Goal: Task Accomplishment & Management: Use online tool/utility

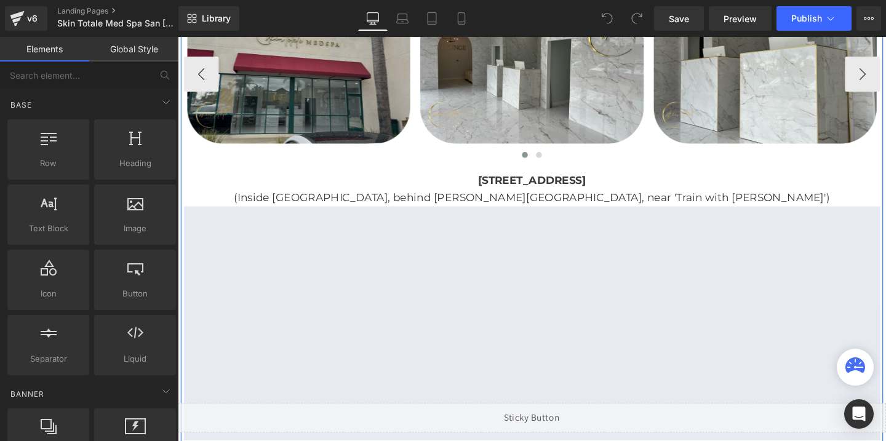
scroll to position [2335, 0]
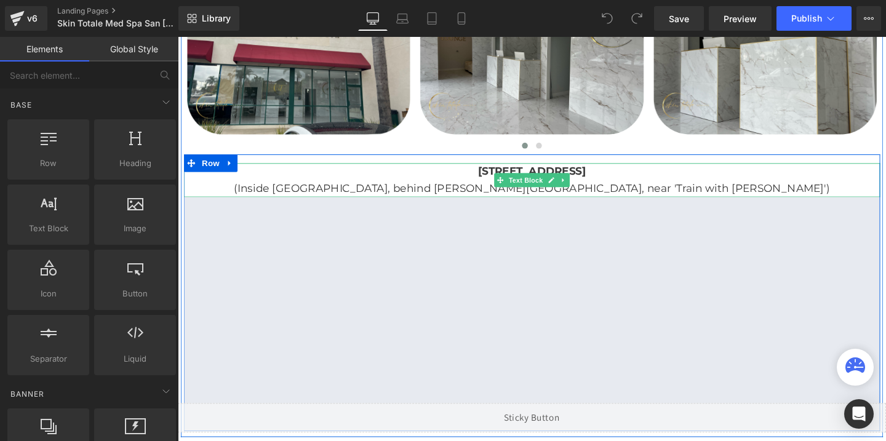
click at [493, 179] on b "[STREET_ADDRESS]" at bounding box center [550, 179] width 114 height 14
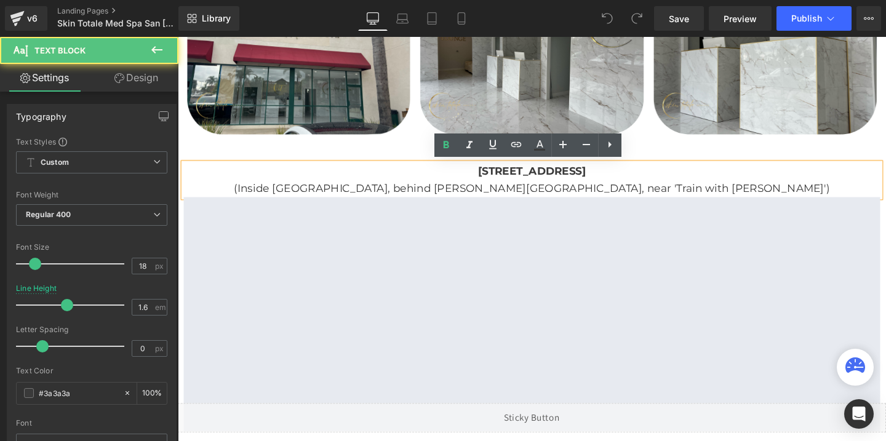
click at [493, 179] on b "[STREET_ADDRESS]" at bounding box center [550, 179] width 114 height 14
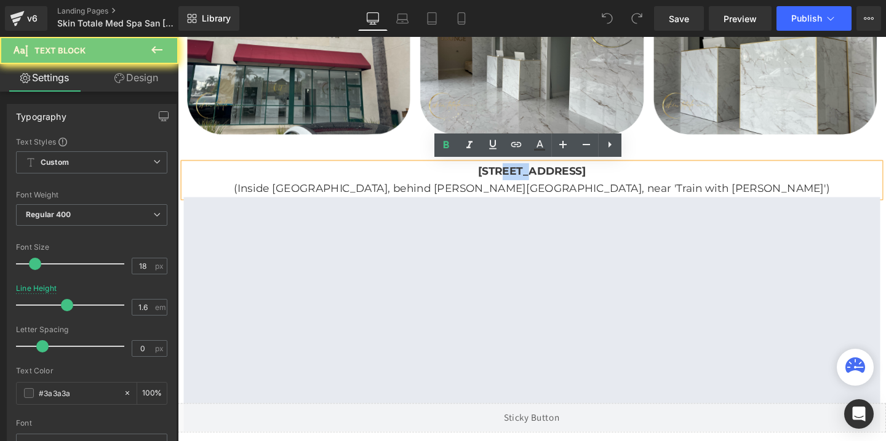
click at [493, 179] on b "[STREET_ADDRESS]" at bounding box center [550, 179] width 114 height 14
paste div
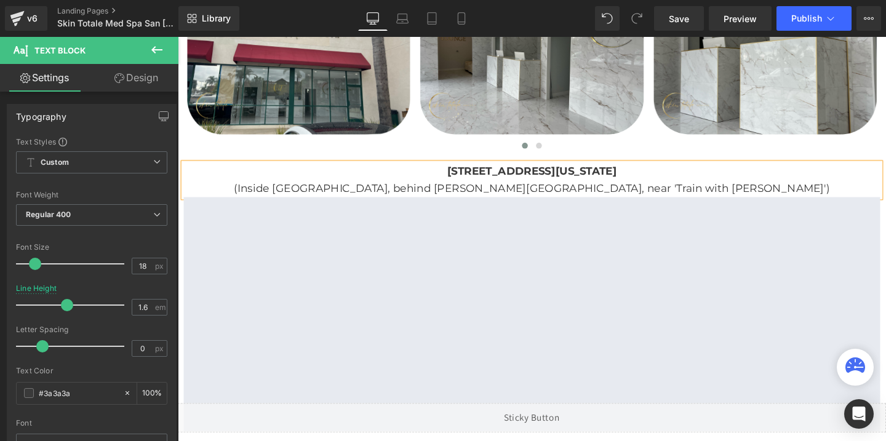
click at [484, 200] on p "(Inside [GEOGRAPHIC_DATA], behind [PERSON_NAME][GEOGRAPHIC_DATA], near 'Train w…" at bounding box center [550, 197] width 732 height 18
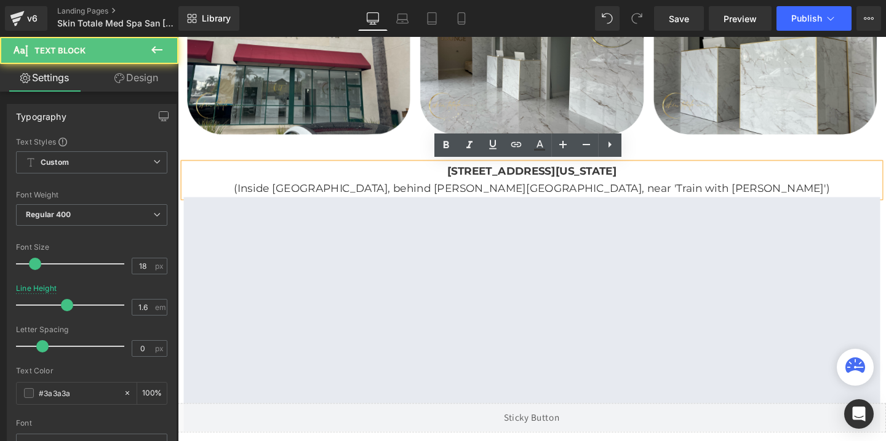
click at [484, 200] on p "(Inside [GEOGRAPHIC_DATA], behind [PERSON_NAME][GEOGRAPHIC_DATA], near 'Train w…" at bounding box center [550, 197] width 732 height 18
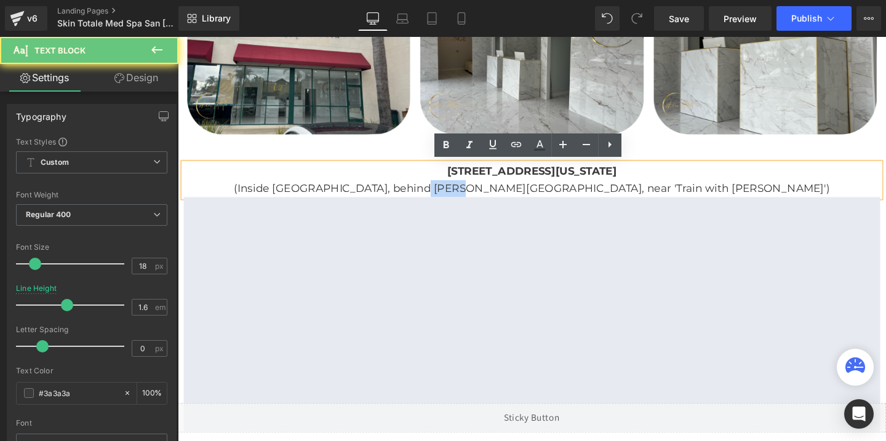
click at [484, 200] on p "(Inside [GEOGRAPHIC_DATA], behind [PERSON_NAME][GEOGRAPHIC_DATA], near 'Train w…" at bounding box center [550, 197] width 732 height 18
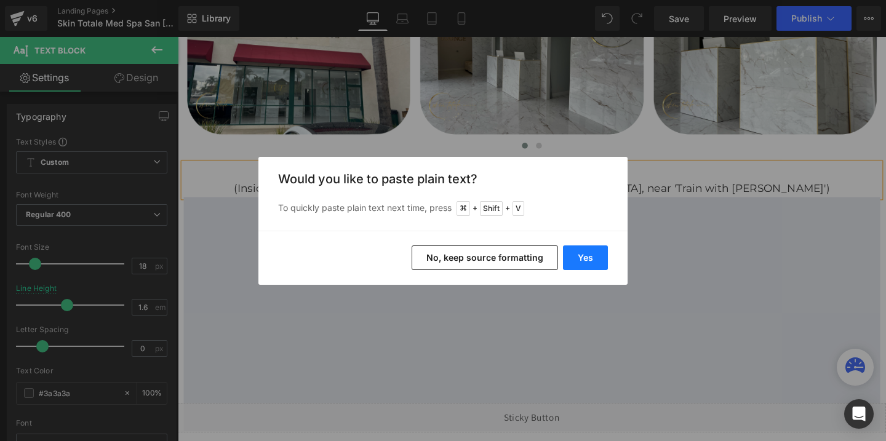
click at [580, 250] on button "Yes" at bounding box center [585, 257] width 45 height 25
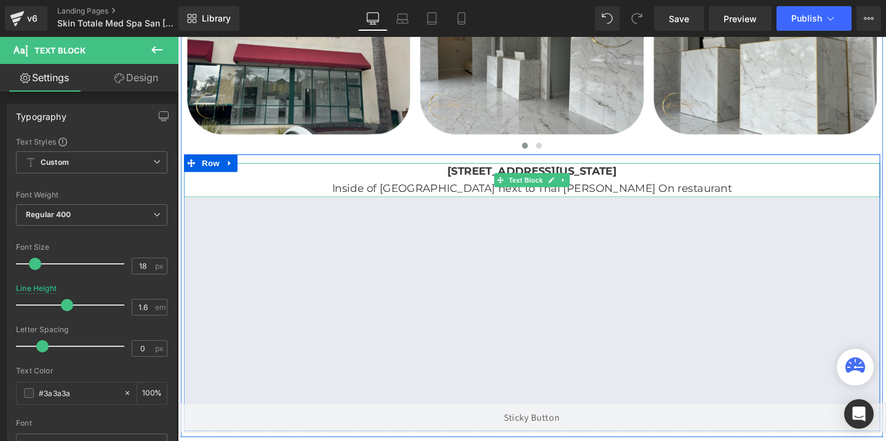
click at [386, 194] on p "Inside of [GEOGRAPHIC_DATA] next to Thai [PERSON_NAME] On restaurant" at bounding box center [550, 197] width 732 height 18
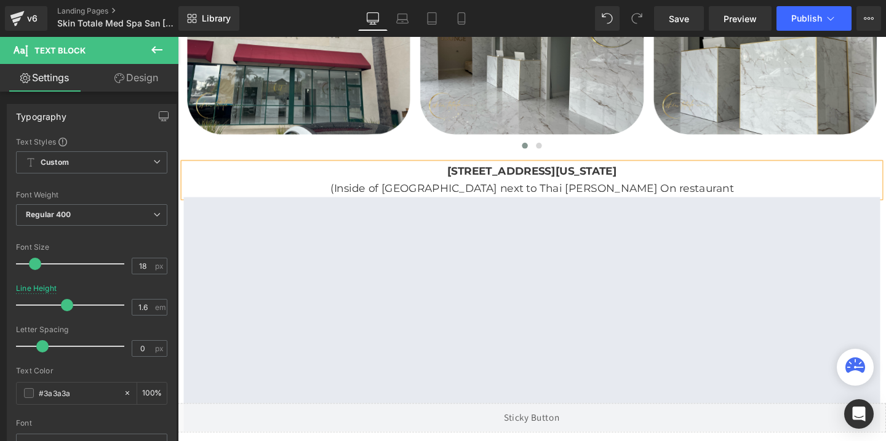
click at [721, 197] on p "(Inside of [GEOGRAPHIC_DATA] next to Thai [PERSON_NAME] On restaurant" at bounding box center [550, 197] width 732 height 18
click at [639, 176] on b "[STREET_ADDRESS][US_STATE]" at bounding box center [550, 179] width 178 height 14
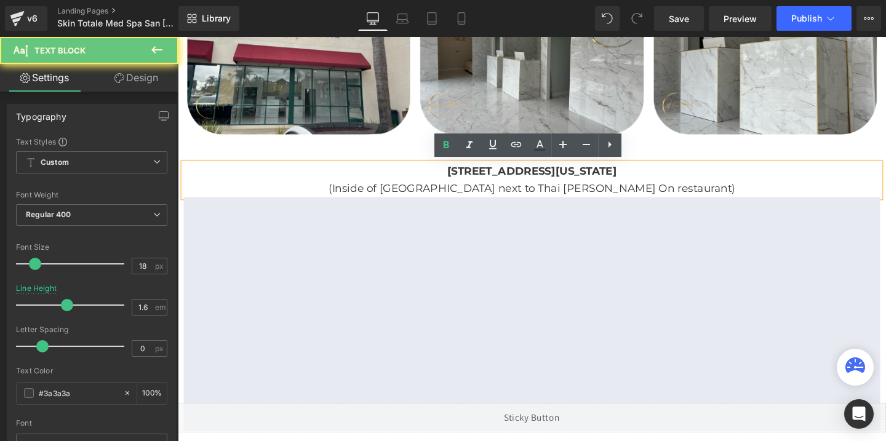
click at [639, 176] on b "[STREET_ADDRESS][US_STATE]" at bounding box center [550, 179] width 178 height 14
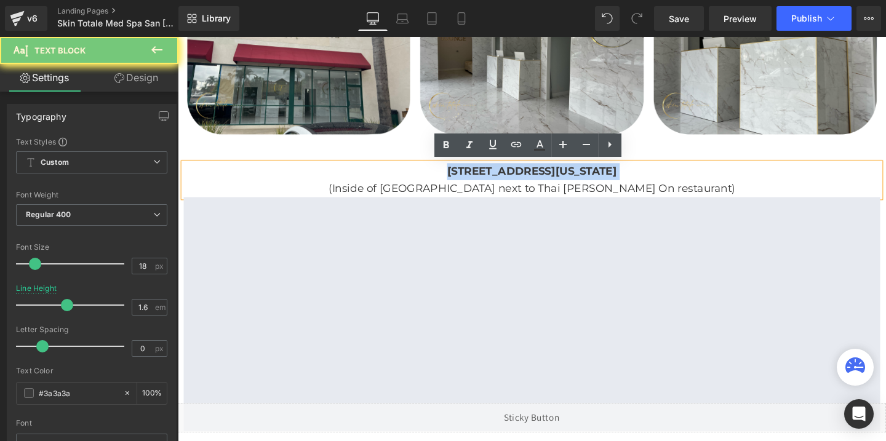
copy b "[STREET_ADDRESS][US_STATE]"
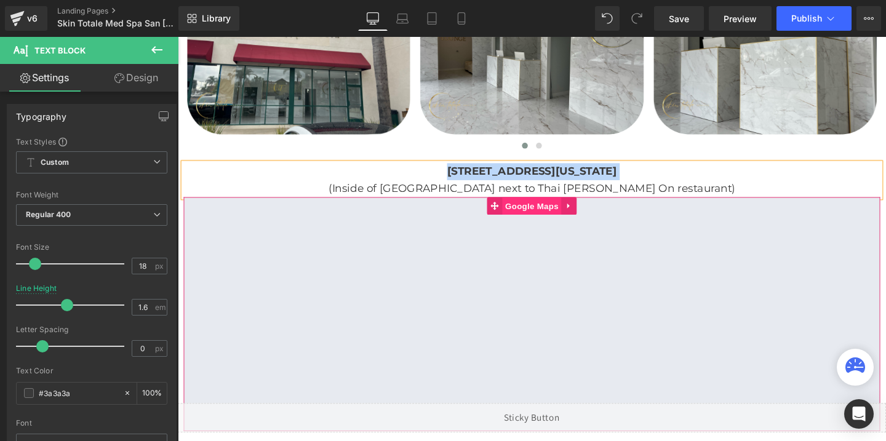
click at [543, 218] on span "Google Maps" at bounding box center [549, 214] width 62 height 18
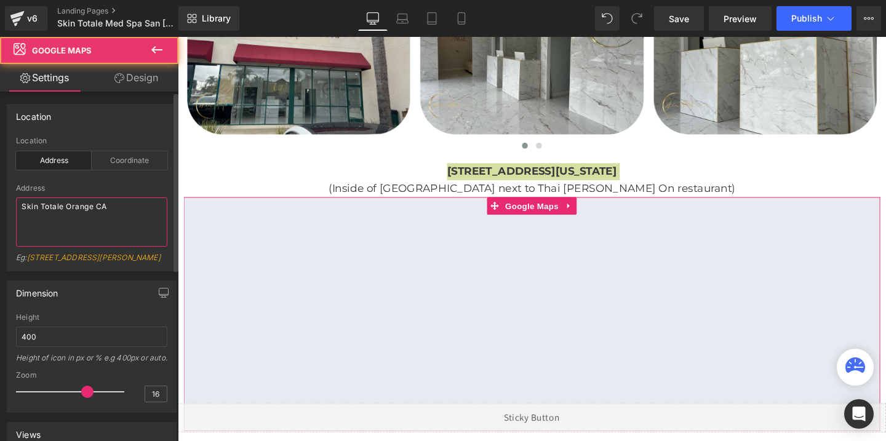
click at [81, 201] on textarea "Skin Totale Orange CA" at bounding box center [91, 221] width 151 height 49
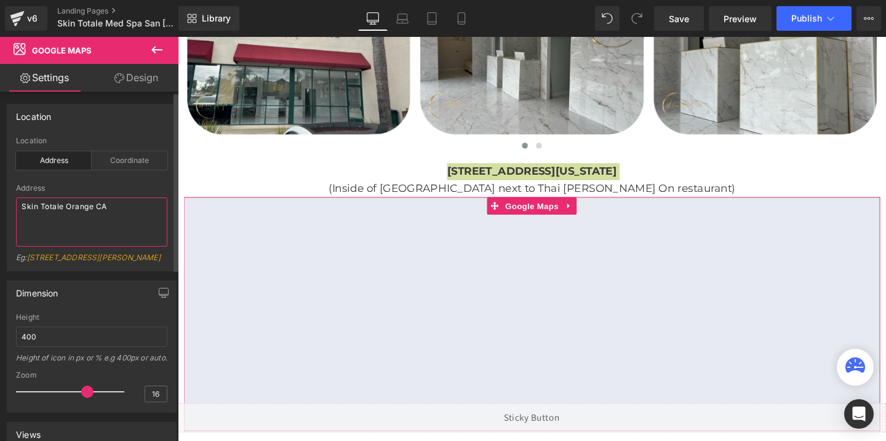
click at [81, 201] on textarea "Skin Totale Orange CA" at bounding box center [91, 221] width 151 height 49
paste textarea "[STREET_ADDRESS][US_STATE]"
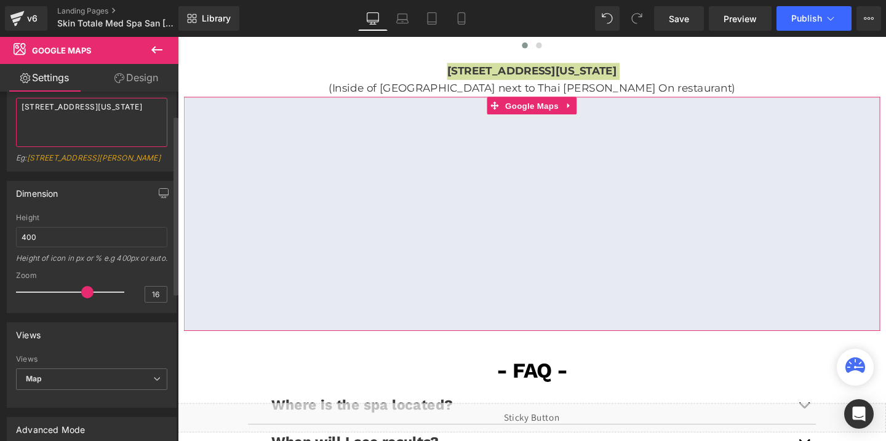
scroll to position [128, 0]
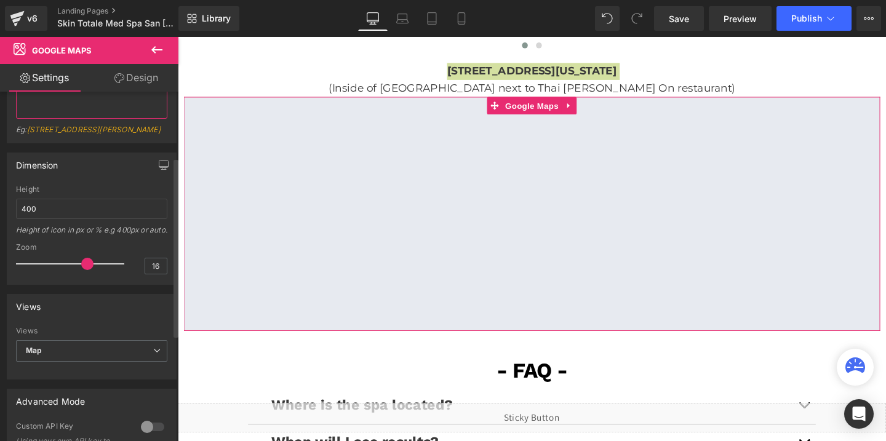
type textarea "[STREET_ADDRESS][US_STATE]"
click at [104, 276] on div at bounding box center [73, 264] width 102 height 25
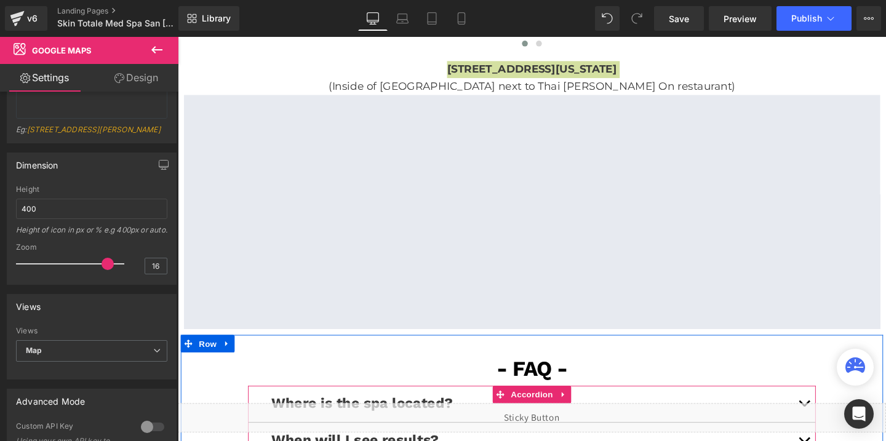
scroll to position [2417, 0]
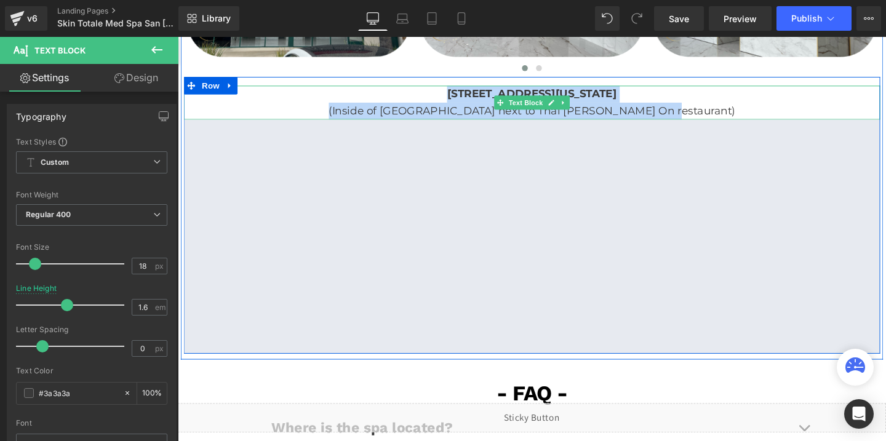
drag, startPoint x: 722, startPoint y: 113, endPoint x: 328, endPoint y: 100, distance: 394.5
click at [328, 100] on div "[STREET_ADDRESS][US_STATE] (Inside of [GEOGRAPHIC_DATA] next to [GEOGRAPHIC_DAT…" at bounding box center [550, 106] width 732 height 36
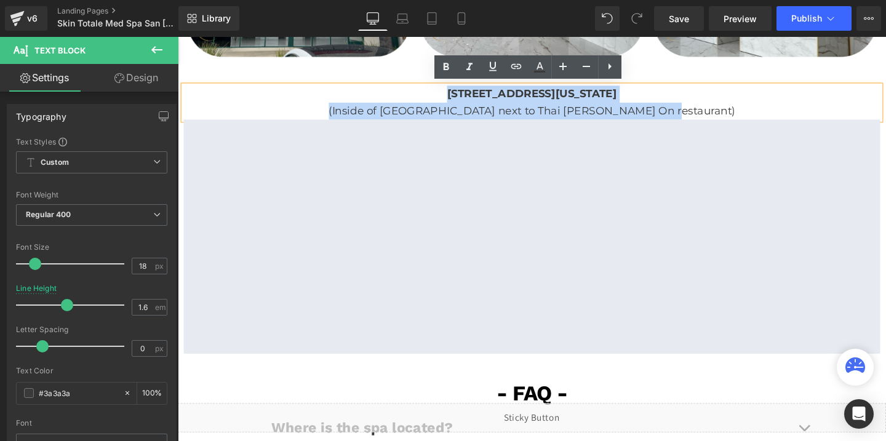
copy div "[STREET_ADDRESS][US_STATE] (Inside of [GEOGRAPHIC_DATA] next to [GEOGRAPHIC_DAT…"
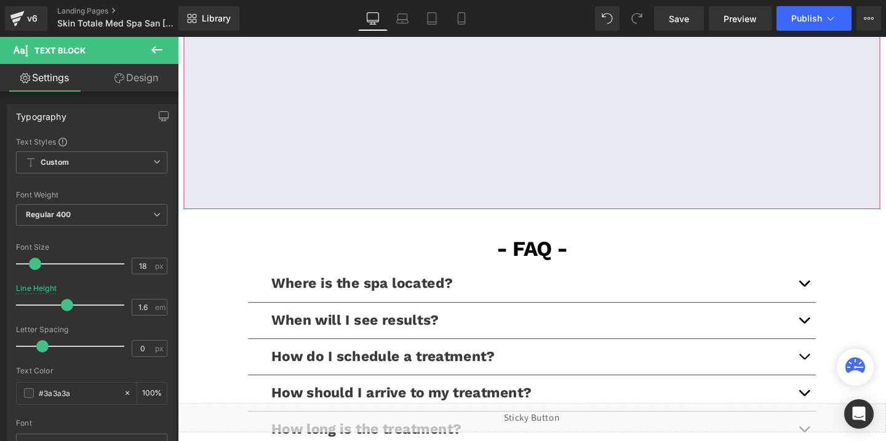
scroll to position [2675, 0]
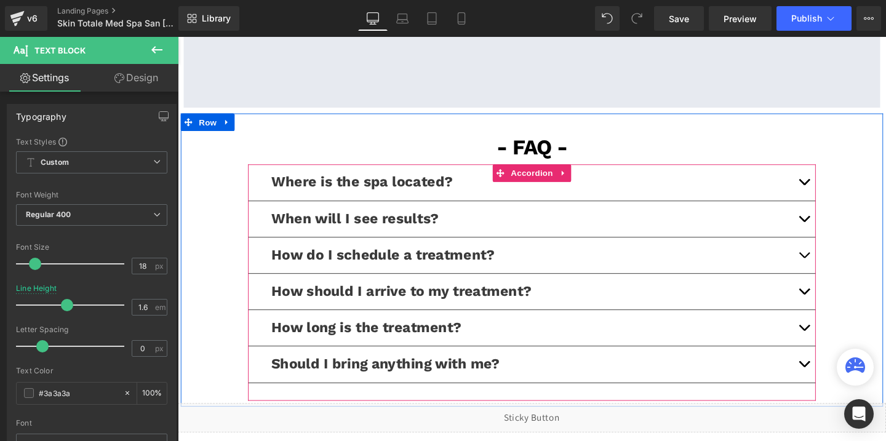
click at [832, 188] on button "button" at bounding box center [836, 190] width 25 height 38
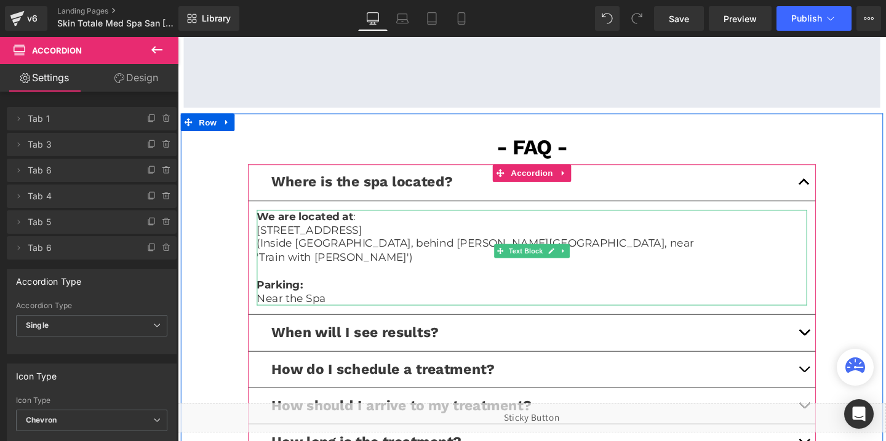
click at [411, 242] on p "[STREET_ADDRESS]" at bounding box center [550, 240] width 578 height 14
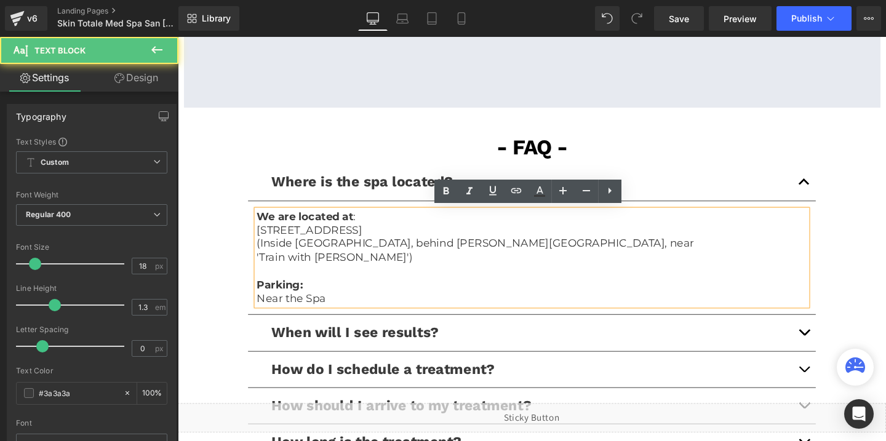
drag, startPoint x: 258, startPoint y: 236, endPoint x: 814, endPoint y: 253, distance: 555.6
click at [814, 253] on div "We are located at : [STREET_ADDRESS] (Inside [GEOGRAPHIC_DATA], behind [PERSON_…" at bounding box center [550, 269] width 578 height 101
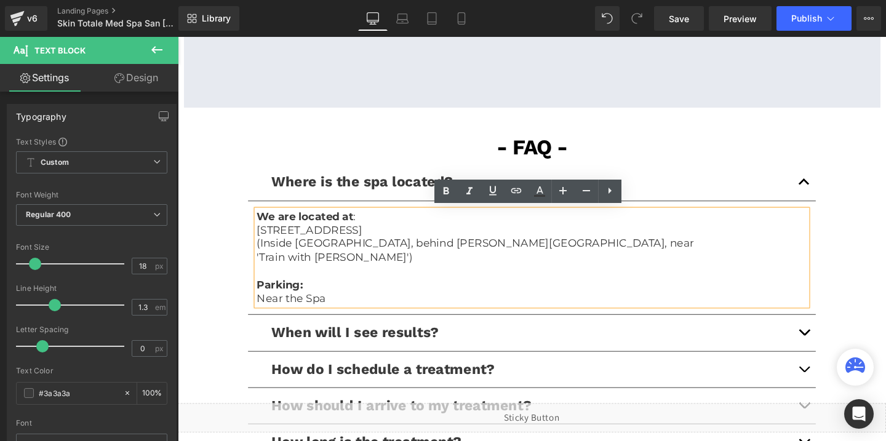
click at [814, 253] on p "(Inside [GEOGRAPHIC_DATA], behind [PERSON_NAME][GEOGRAPHIC_DATA], near 'Train w…" at bounding box center [550, 261] width 578 height 29
drag, startPoint x: 822, startPoint y: 254, endPoint x: 255, endPoint y: 237, distance: 567.3
click at [255, 237] on article "We are located at : [STREET_ADDRESS] (Inside [GEOGRAPHIC_DATA], behind [PERSON_…" at bounding box center [550, 270] width 597 height 120
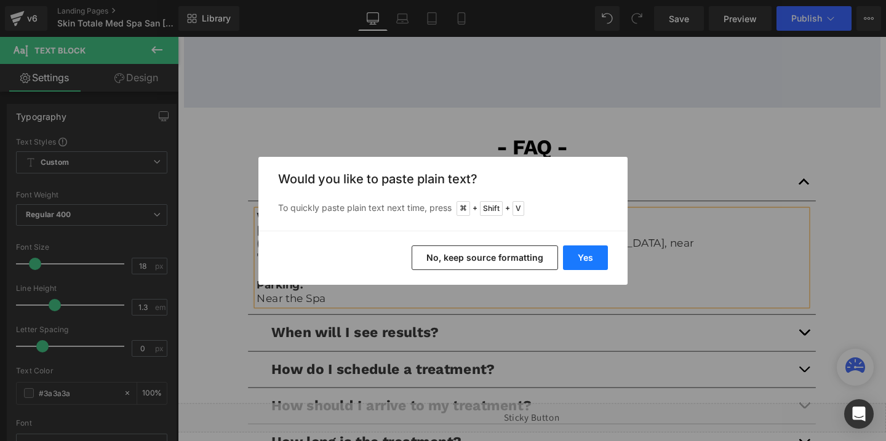
click at [577, 258] on button "Yes" at bounding box center [585, 257] width 45 height 25
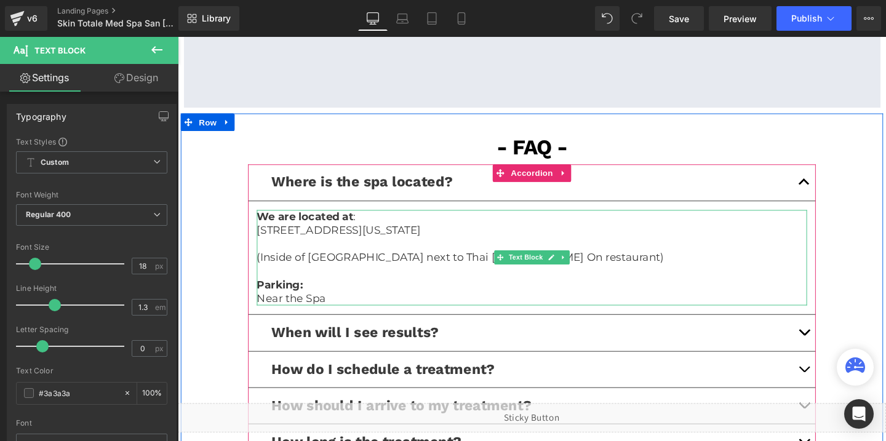
click at [304, 267] on p "(Inside of [GEOGRAPHIC_DATA] next to Thai [PERSON_NAME] On restaurant)" at bounding box center [550, 269] width 578 height 14
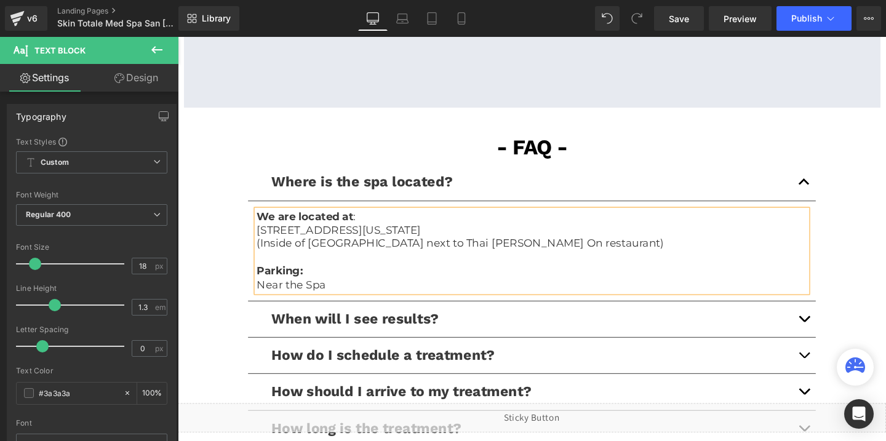
click at [300, 301] on p "Near the Spa" at bounding box center [550, 298] width 578 height 14
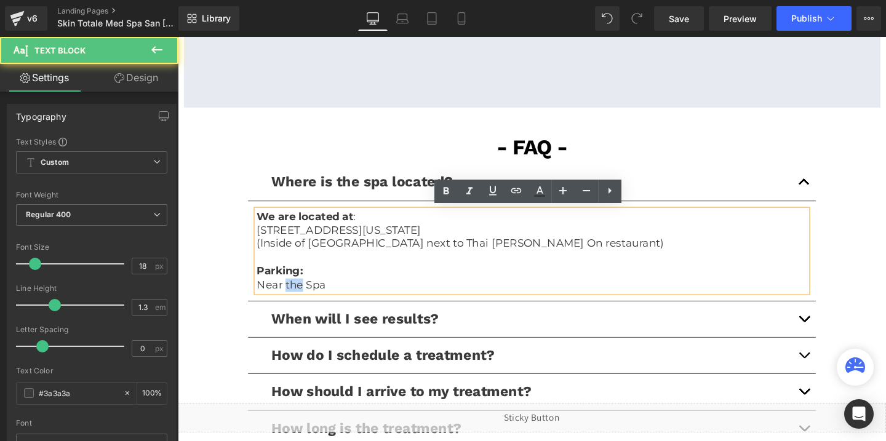
click at [300, 301] on p "Near the Spa" at bounding box center [550, 298] width 578 height 14
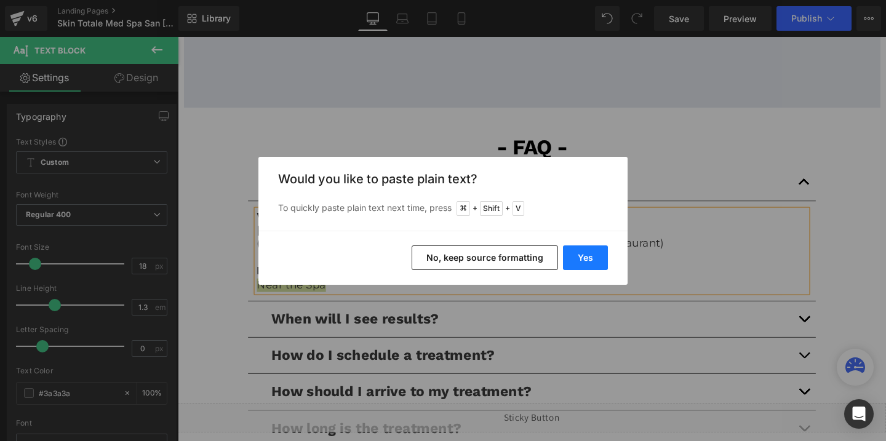
click at [576, 258] on button "Yes" at bounding box center [585, 257] width 45 height 25
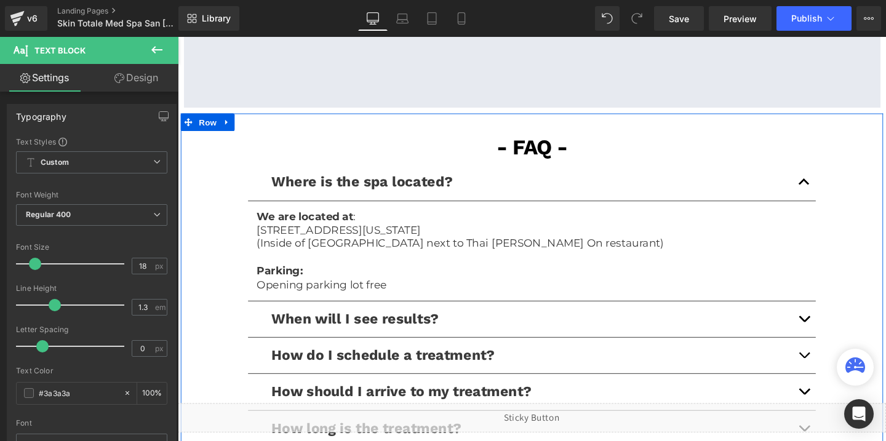
click at [221, 371] on div "- FAQ - Text Block Where is the spa located? Text Block We are located at : [ST…" at bounding box center [550, 330] width 738 height 389
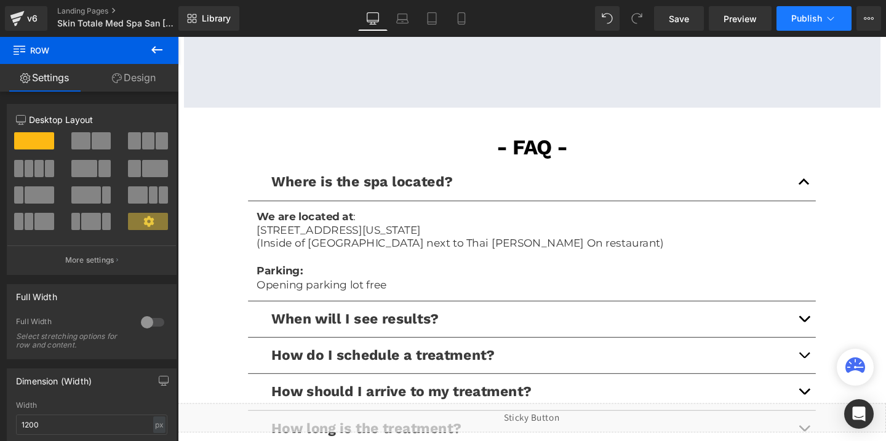
click at [804, 20] on span "Publish" at bounding box center [806, 19] width 31 height 10
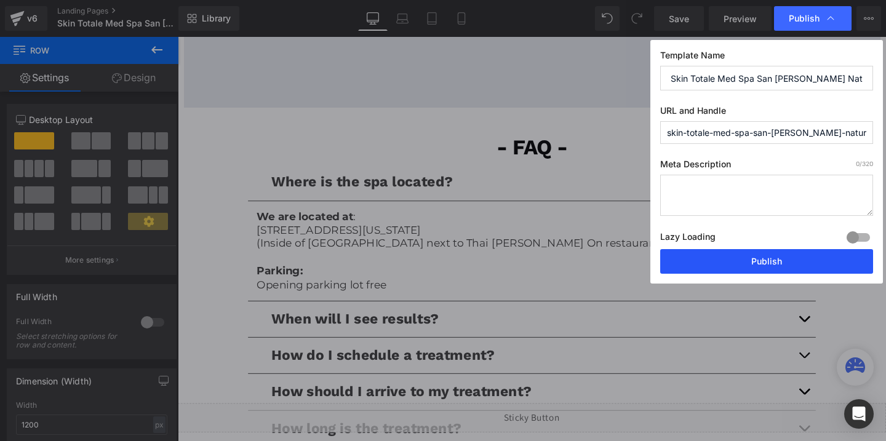
click at [739, 258] on button "Publish" at bounding box center [766, 261] width 213 height 25
